Goal: Information Seeking & Learning: Check status

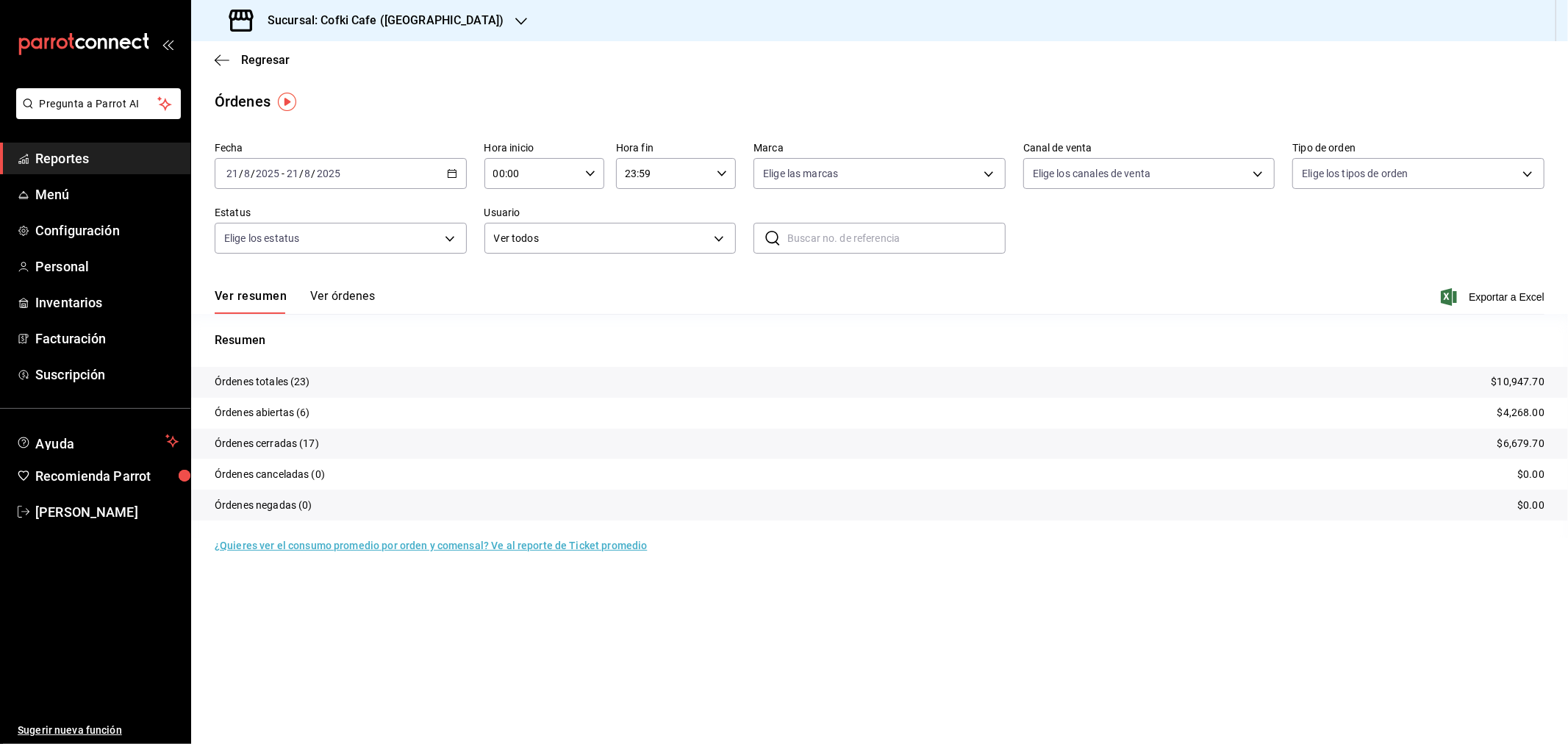
click at [352, 300] on button "Ver órdenes" at bounding box center [342, 302] width 65 height 25
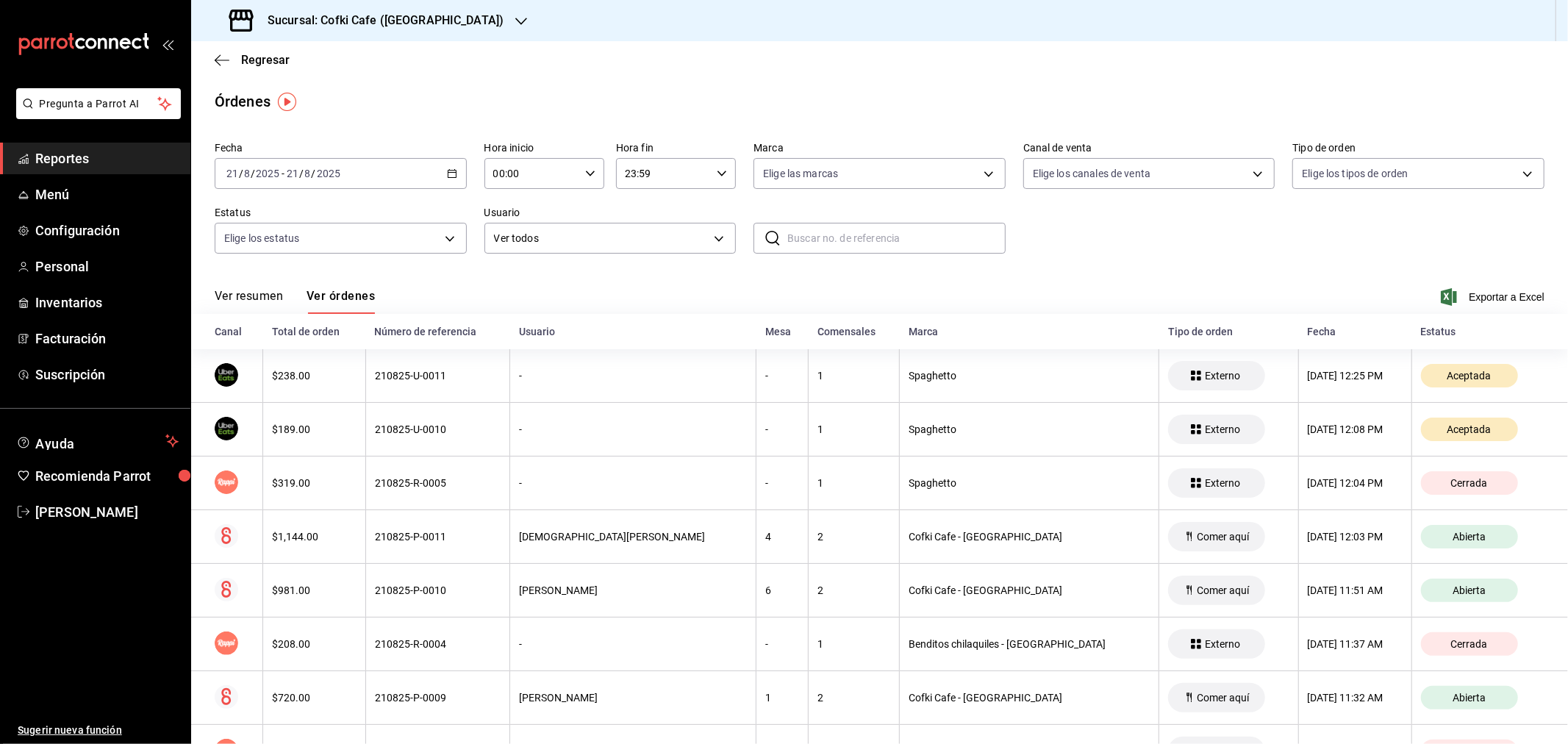
click at [422, 26] on h3 "Sucursal: Cofki Cafe ([GEOGRAPHIC_DATA])" at bounding box center [379, 20] width 248 height 17
click at [340, 57] on div "Cofki Kid-Friendly Café (MTY)" at bounding box center [302, 64] width 197 height 15
